Goal: Task Accomplishment & Management: Manage account settings

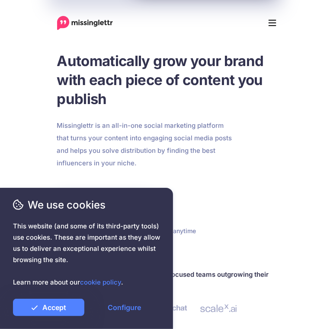
click at [282, 18] on button "Menu" at bounding box center [272, 22] width 19 height 17
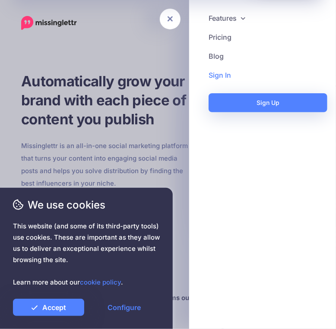
click at [232, 73] on link "Sign In" at bounding box center [263, 75] width 130 height 19
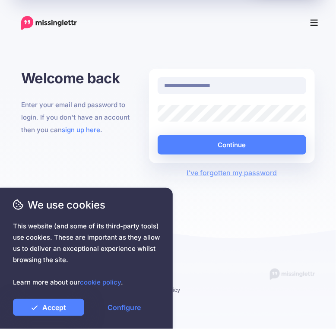
type input "**********"
click at [185, 122] on div "Remember Me" at bounding box center [232, 122] width 162 height 0
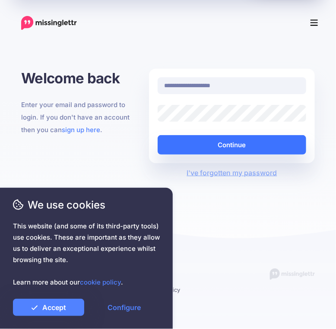
click at [225, 142] on button "Continue" at bounding box center [232, 144] width 149 height 19
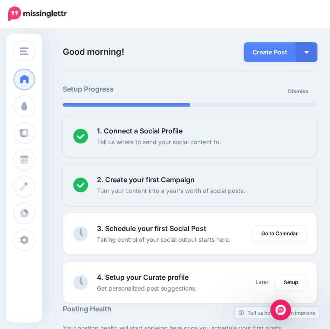
click at [0, 0] on img at bounding box center [0, 0] width 0 height 0
click at [0, 0] on link "Billing" at bounding box center [0, 0] width 0 height 0
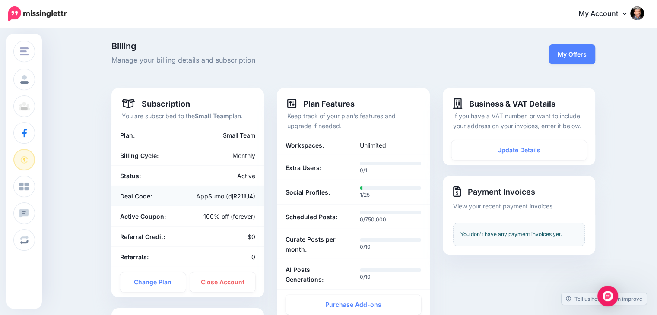
click at [225, 200] on div "AppSumo (djR21iU4)" at bounding box center [225, 196] width 74 height 10
click at [213, 220] on div "100% off (forever)" at bounding box center [225, 217] width 74 height 10
click at [136, 277] on link "Change Plan" at bounding box center [153, 283] width 66 height 20
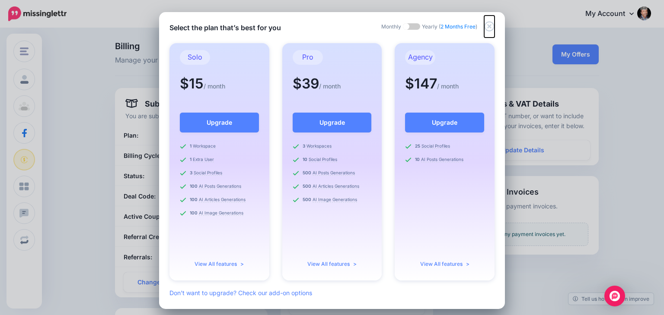
click at [329, 26] on icon "Close" at bounding box center [489, 27] width 10 height 10
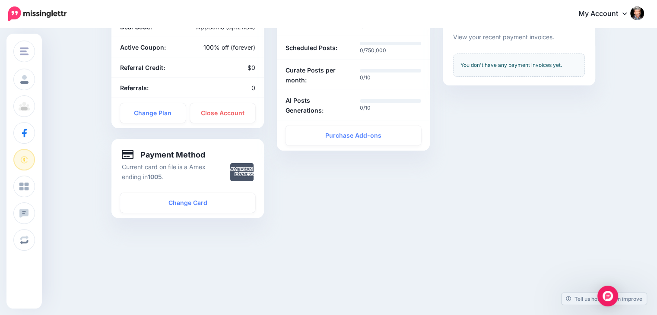
scroll to position [4, 0]
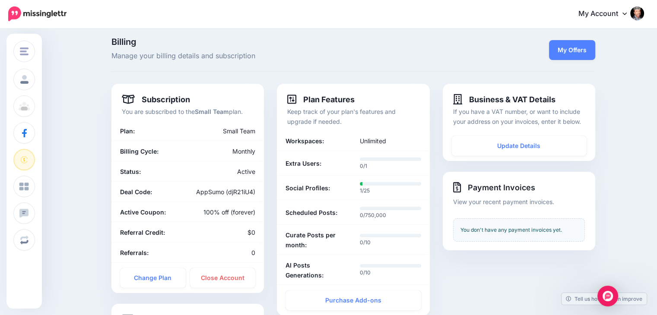
click at [329, 19] on link "My Account" at bounding box center [607, 13] width 74 height 21
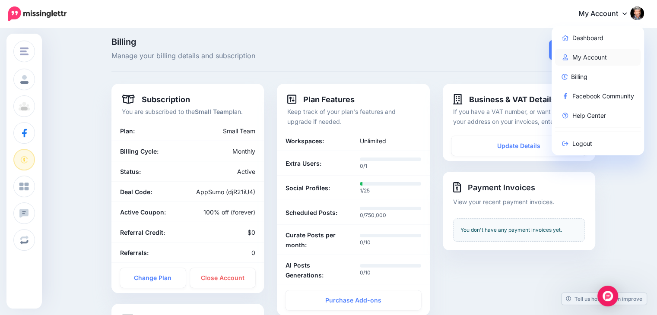
click at [329, 61] on link "My Account" at bounding box center [598, 57] width 86 height 17
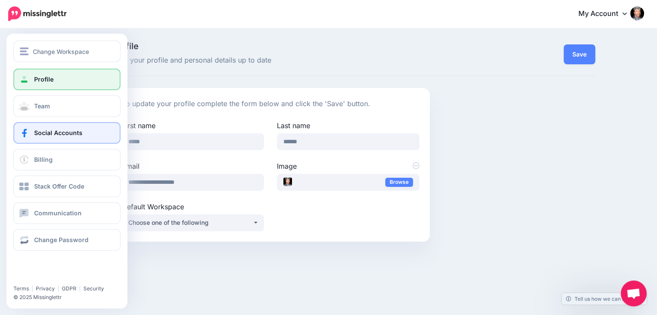
click at [47, 134] on span "Social Accounts" at bounding box center [58, 132] width 48 height 7
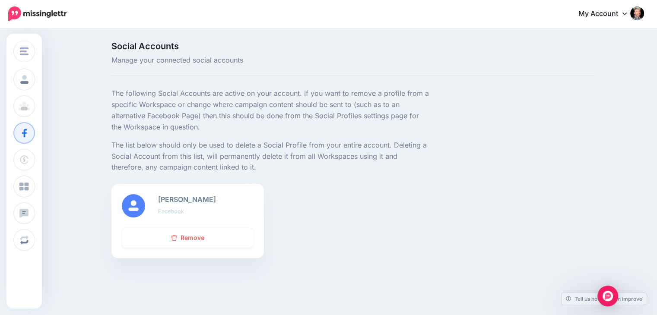
click at [641, 19] on img at bounding box center [638, 13] width 14 height 14
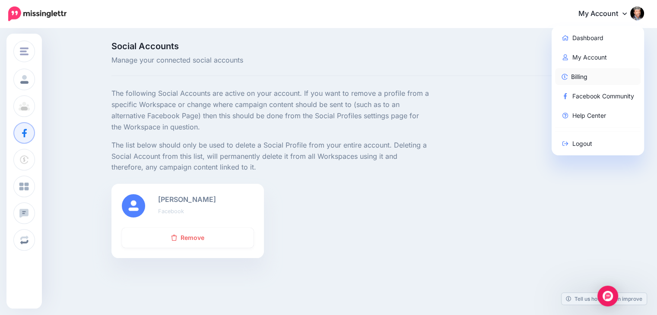
click at [627, 80] on link "Billing" at bounding box center [598, 76] width 86 height 17
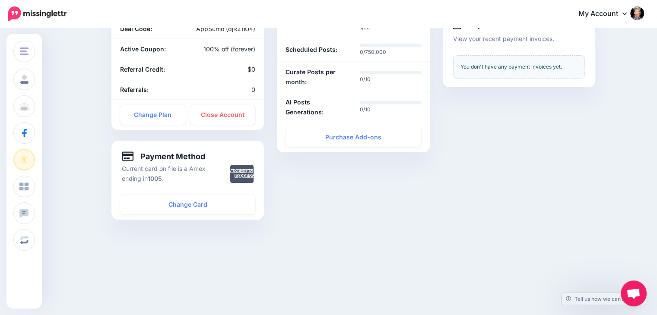
scroll to position [169, 0]
